Goal: Task Accomplishment & Management: Manage account settings

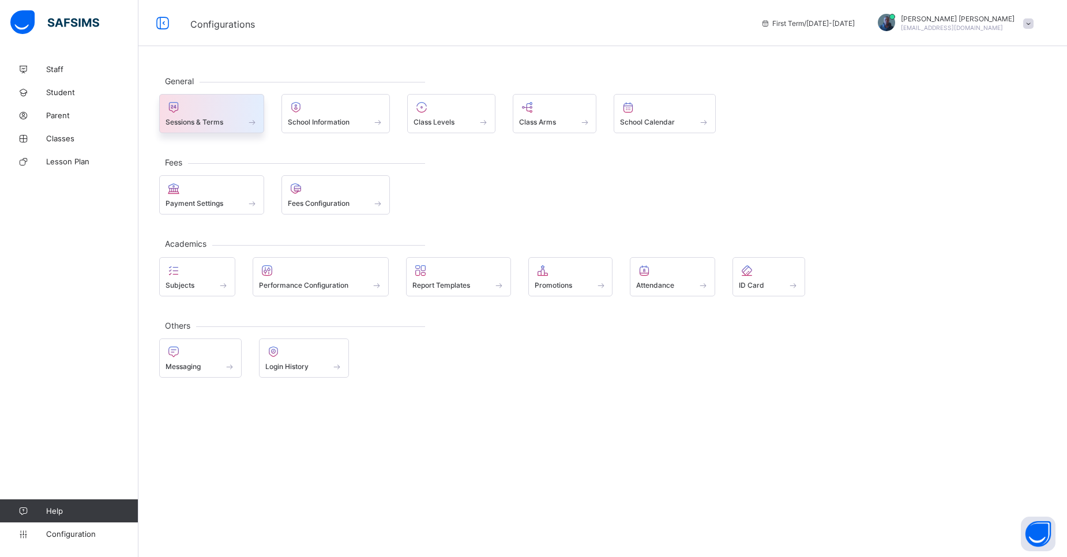
click at [185, 122] on span "Sessions & Terms" at bounding box center [194, 122] width 58 height 9
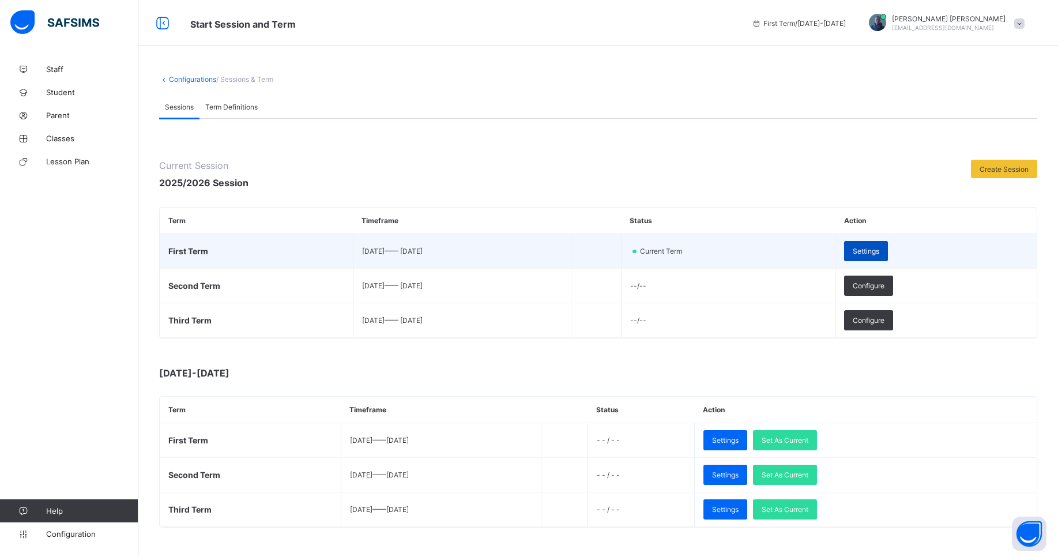
click at [879, 250] on span "Settings" at bounding box center [866, 251] width 27 height 9
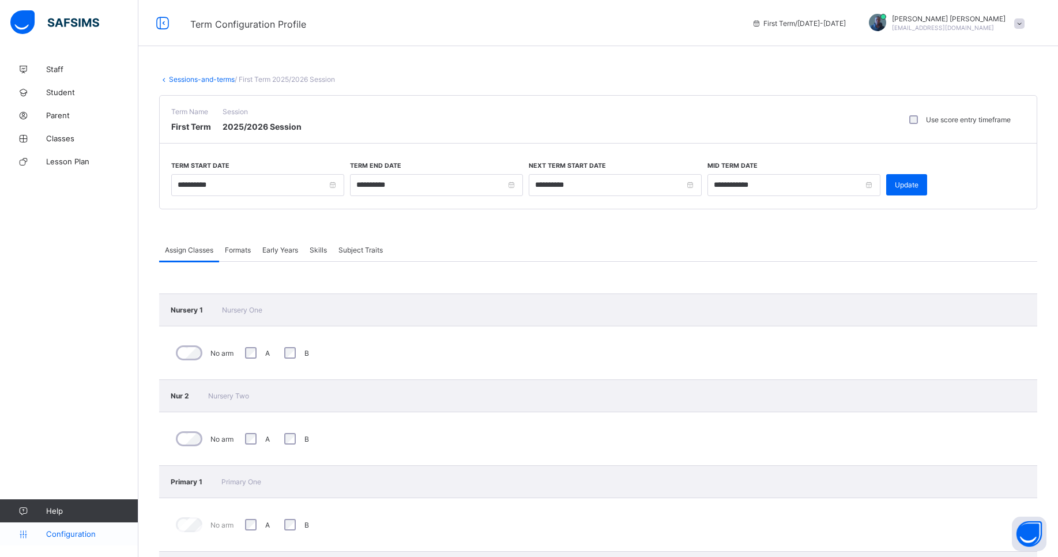
click at [61, 536] on span "Configuration" at bounding box center [92, 533] width 92 height 9
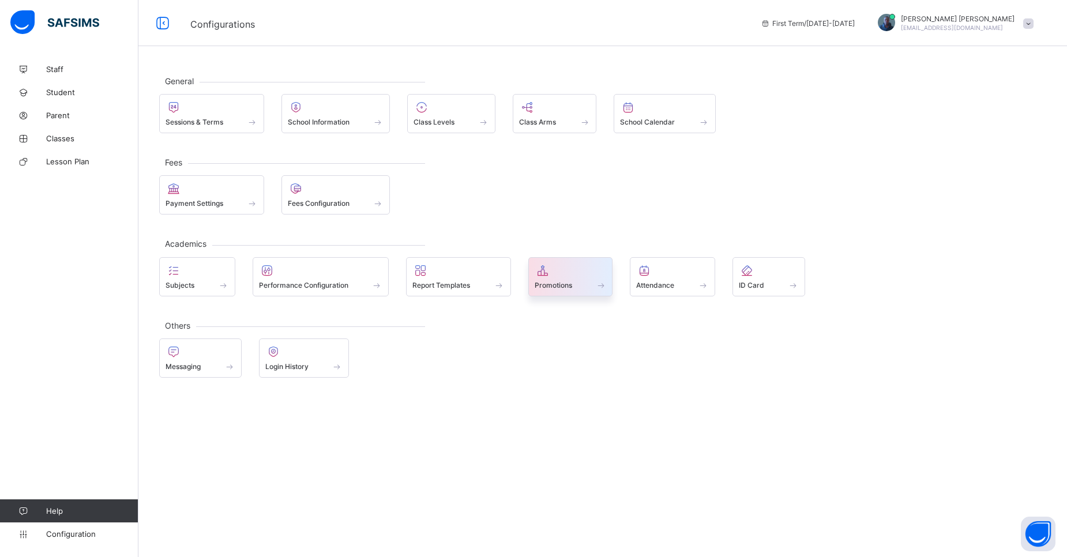
click at [590, 281] on div "Promotions" at bounding box center [570, 285] width 72 height 10
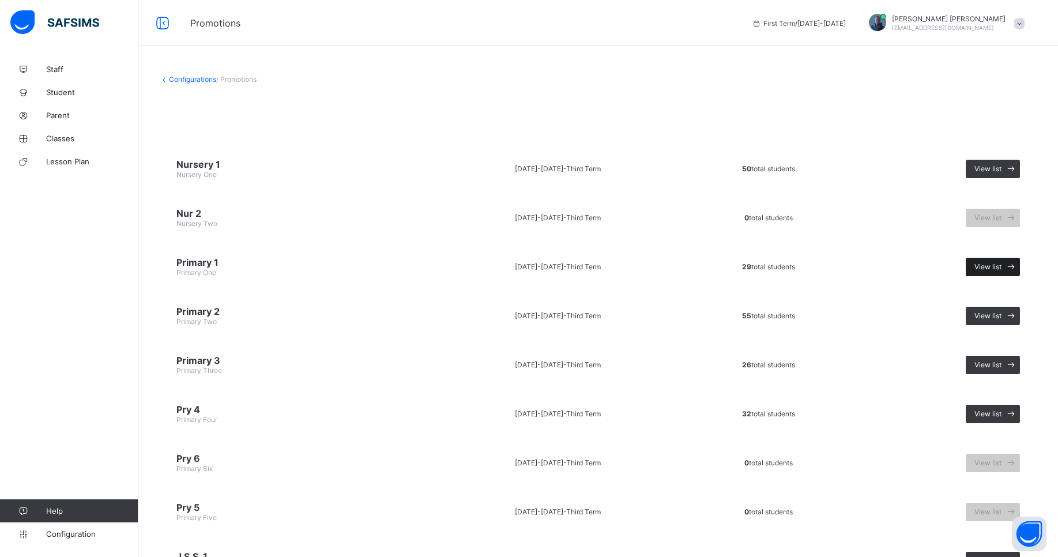
click at [1010, 273] on span at bounding box center [1010, 267] width 18 height 18
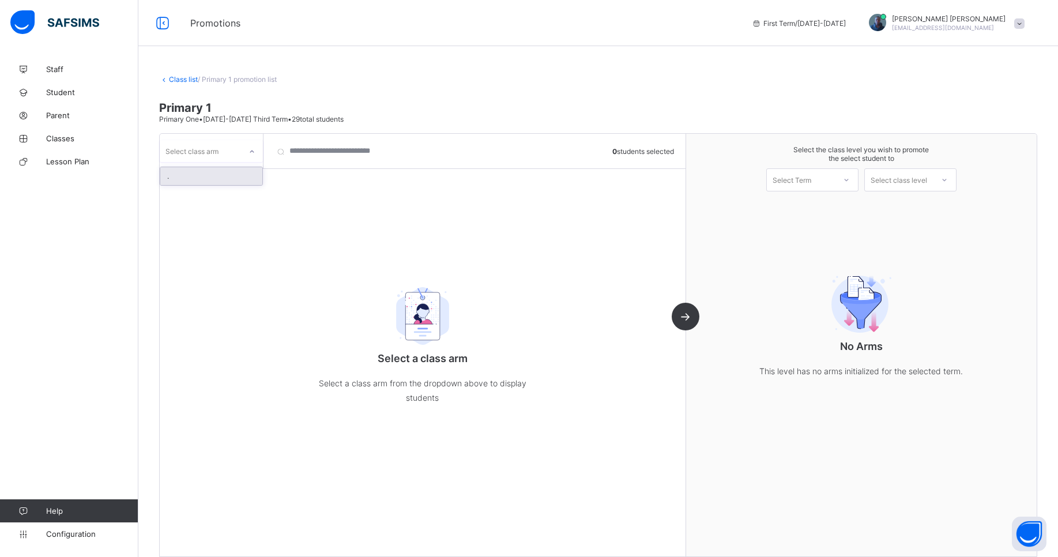
click at [250, 155] on div at bounding box center [252, 151] width 20 height 18
click at [171, 81] on link "Class list" at bounding box center [183, 79] width 29 height 9
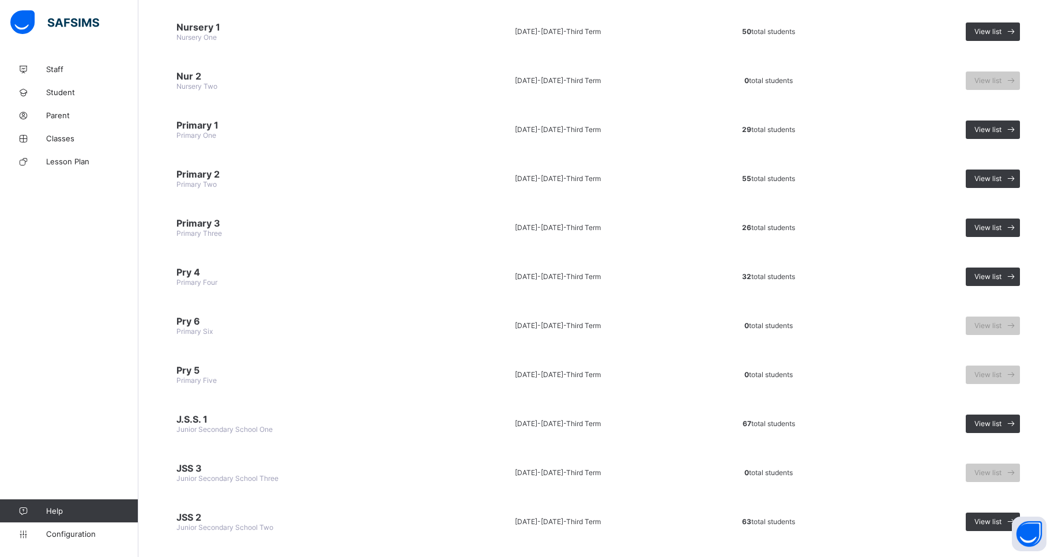
scroll to position [262, 0]
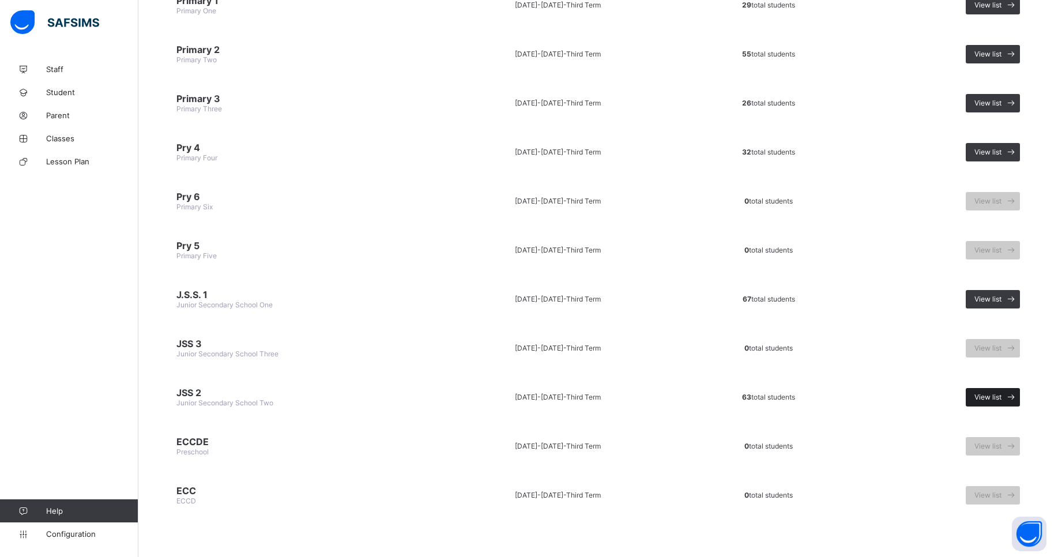
click at [999, 397] on span "View list" at bounding box center [987, 397] width 27 height 9
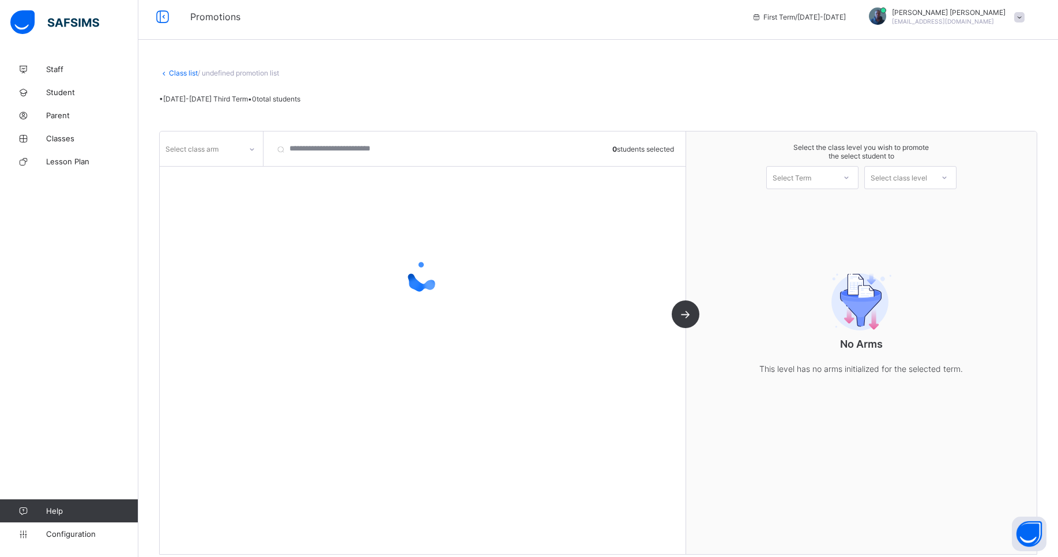
scroll to position [18, 0]
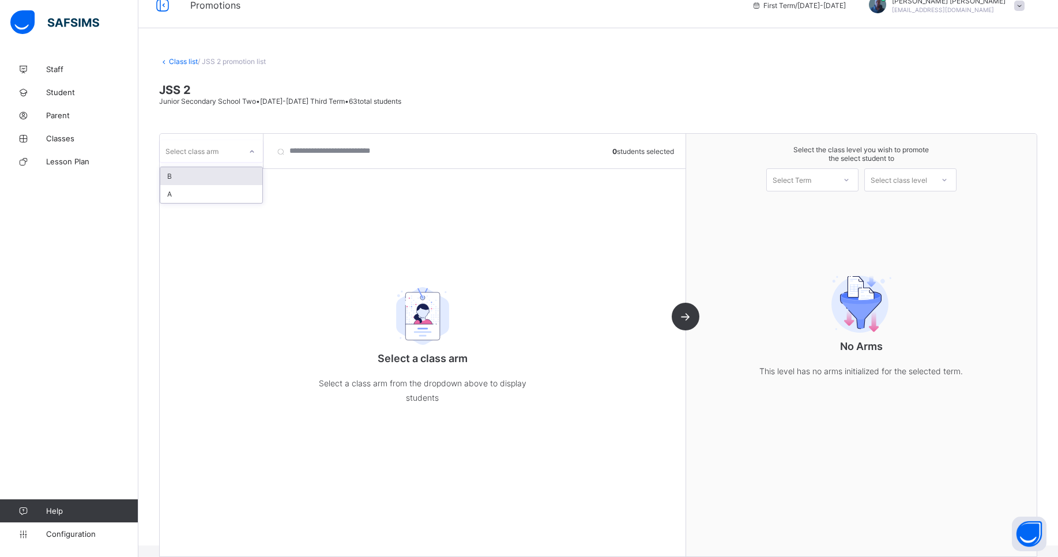
click at [206, 152] on div "Select class arm" at bounding box center [191, 151] width 53 height 22
click at [187, 191] on div "A" at bounding box center [211, 194] width 102 height 18
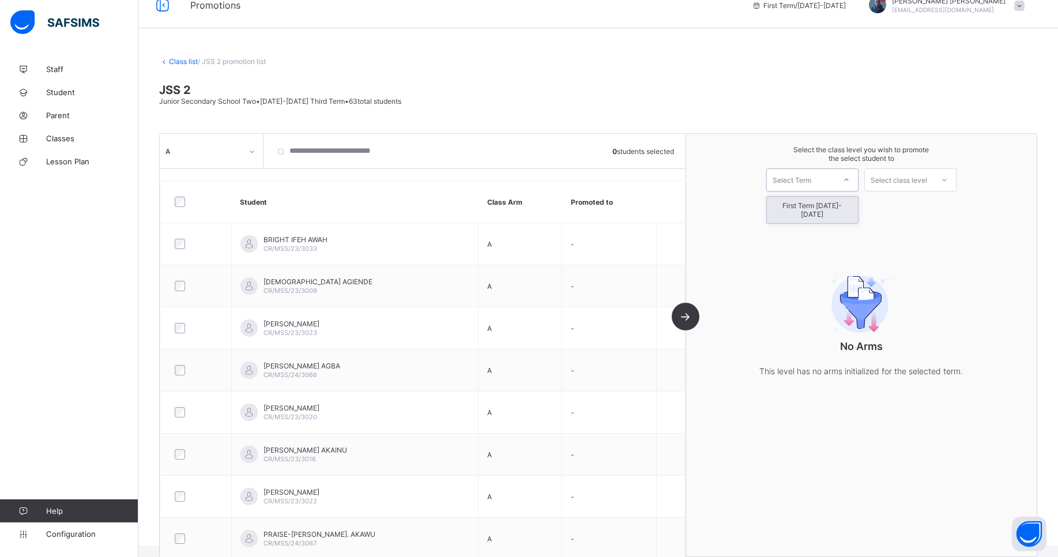
click at [799, 180] on div "Select Term" at bounding box center [792, 179] width 39 height 23
click at [827, 204] on div "First Term [DATE]-[DATE]" at bounding box center [812, 210] width 91 height 27
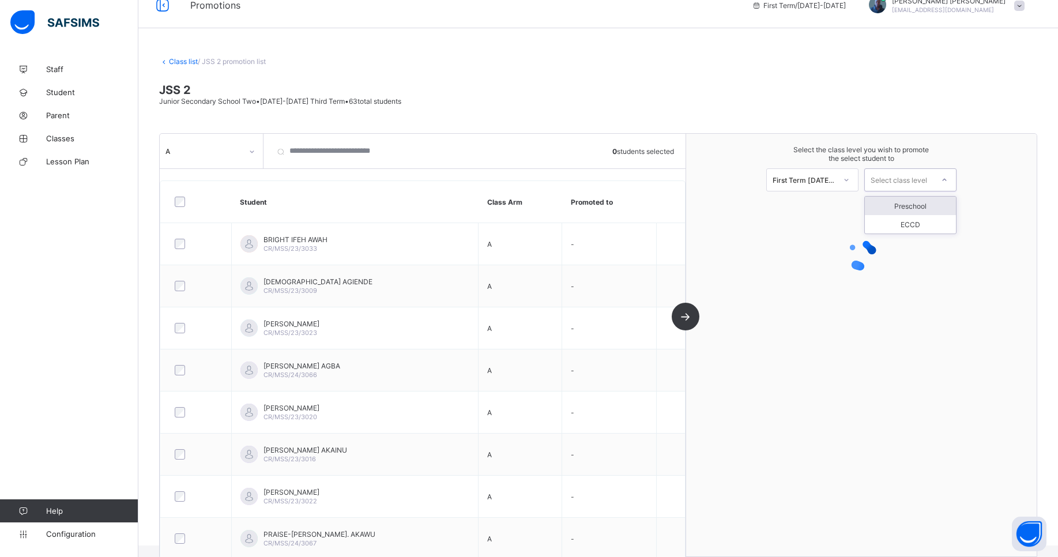
click at [897, 180] on div "Select class level" at bounding box center [899, 179] width 57 height 23
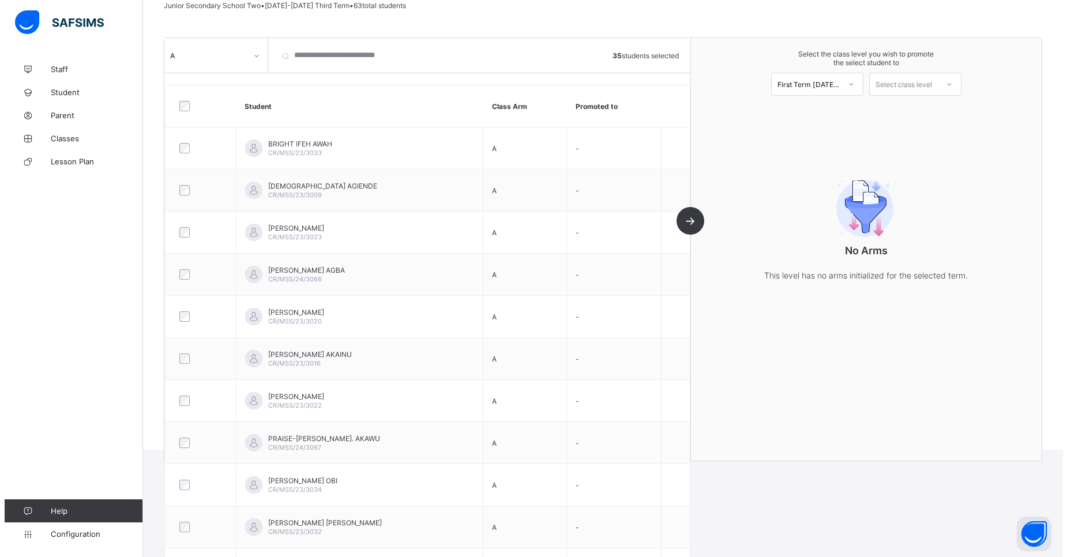
scroll to position [0, 0]
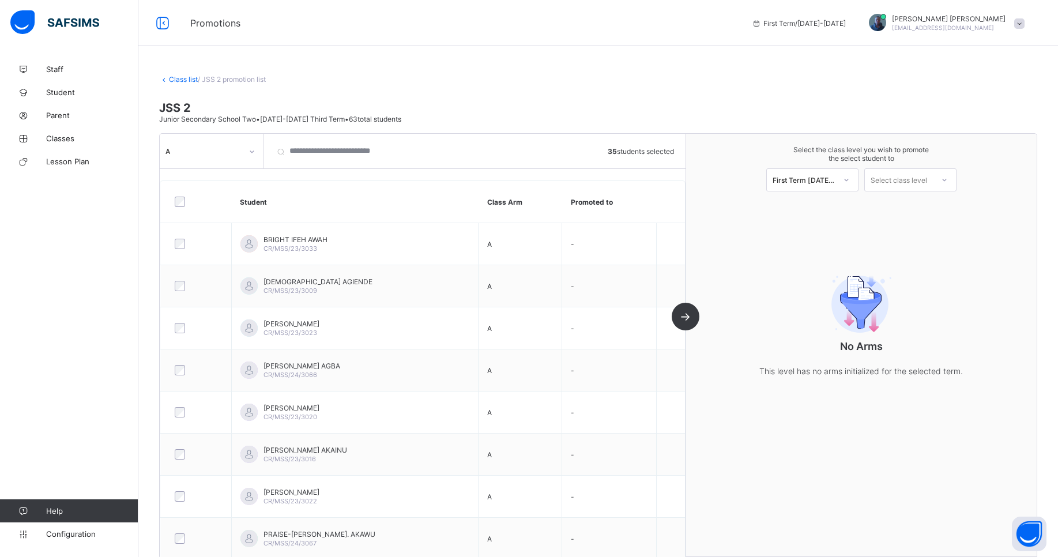
click at [933, 179] on div "Select class level" at bounding box center [899, 180] width 68 height 16
click at [71, 141] on span "Classes" at bounding box center [92, 138] width 92 height 9
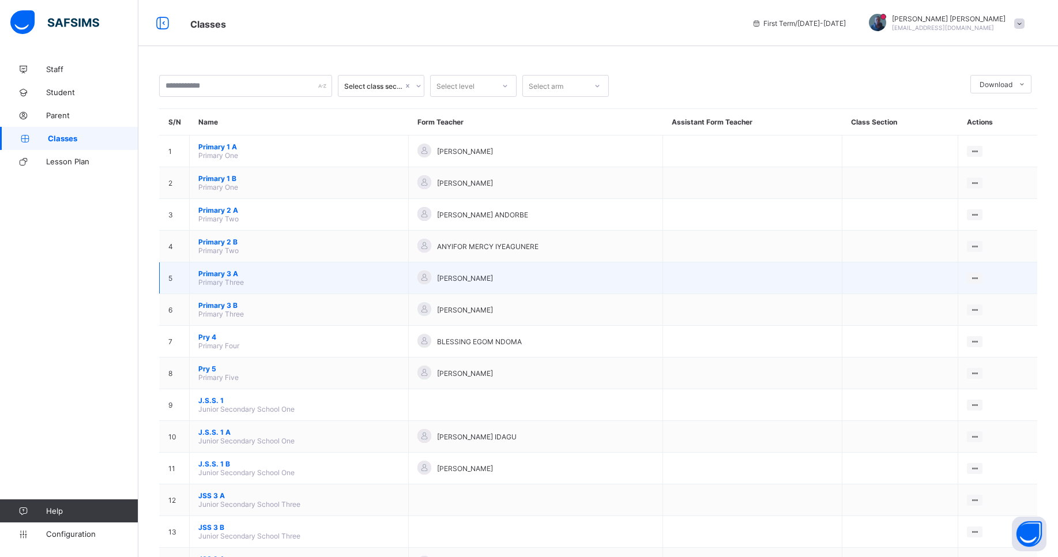
click at [220, 273] on span "Primary 3 A" at bounding box center [298, 273] width 201 height 9
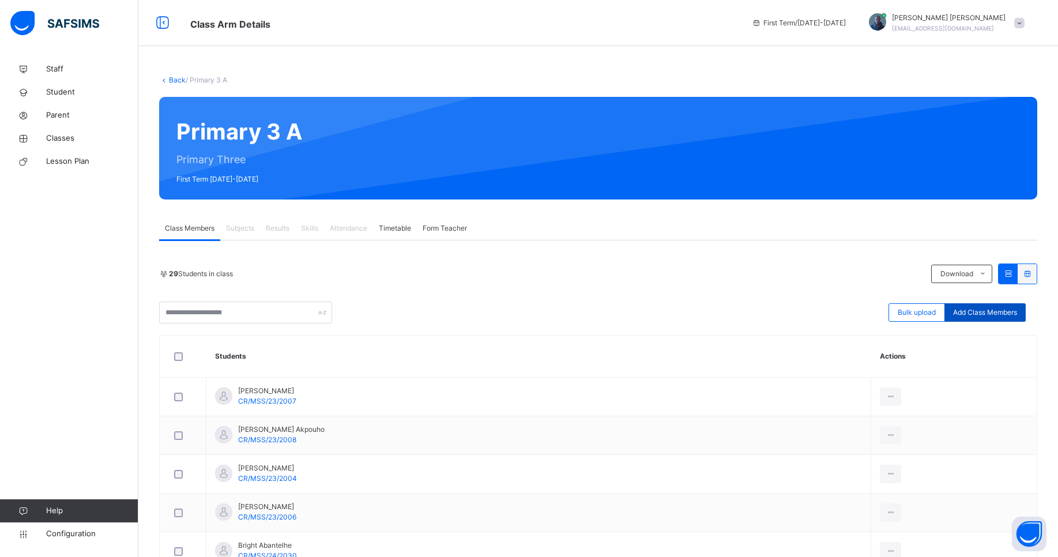
click at [984, 312] on span "Add Class Members" at bounding box center [985, 312] width 64 height 10
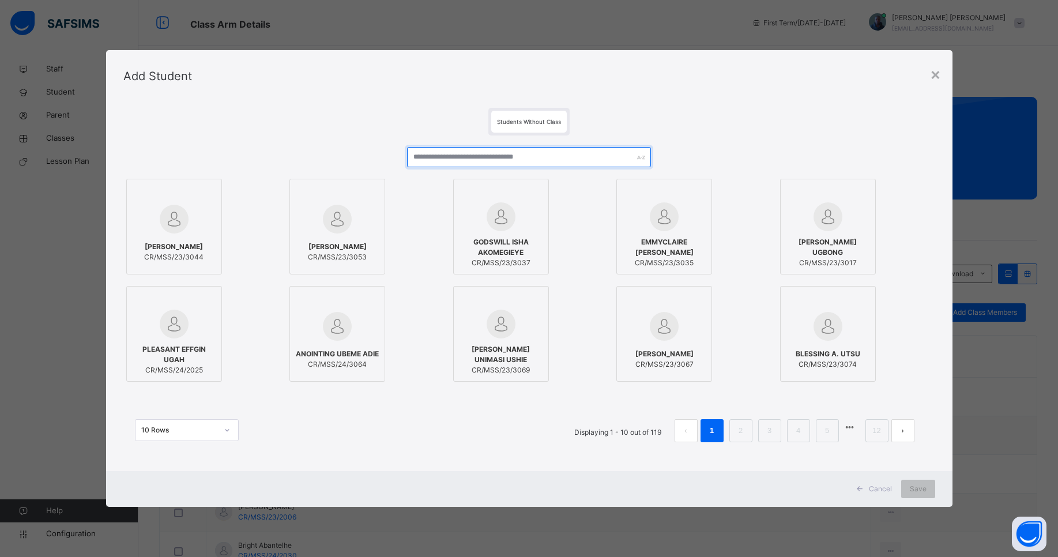
click at [478, 155] on input "text" at bounding box center [528, 157] width 243 height 20
click at [941, 76] on div "×" at bounding box center [935, 74] width 11 height 24
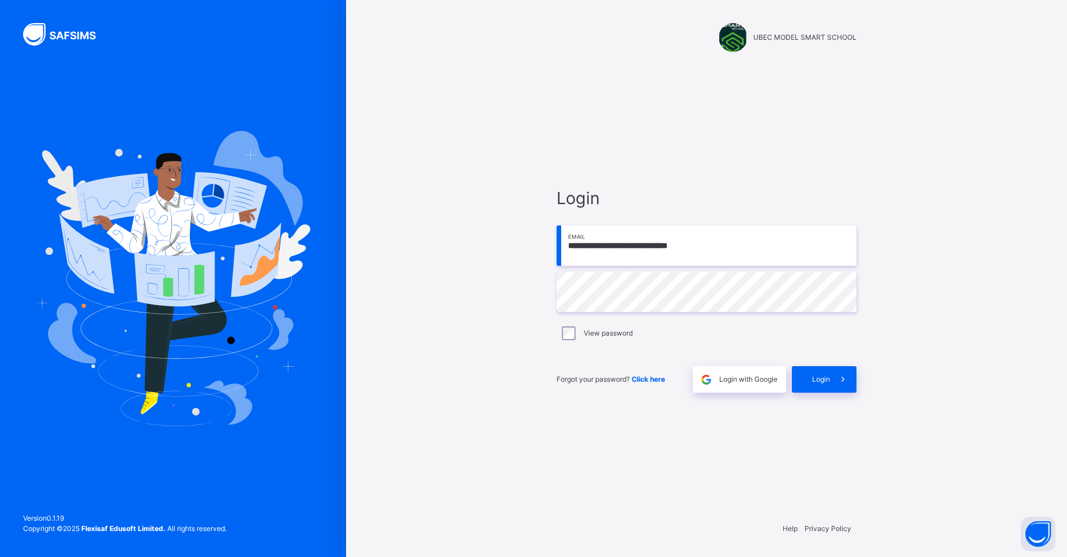
click at [530, 25] on div "**********" at bounding box center [706, 278] width 721 height 557
